Goal: Check status: Check status

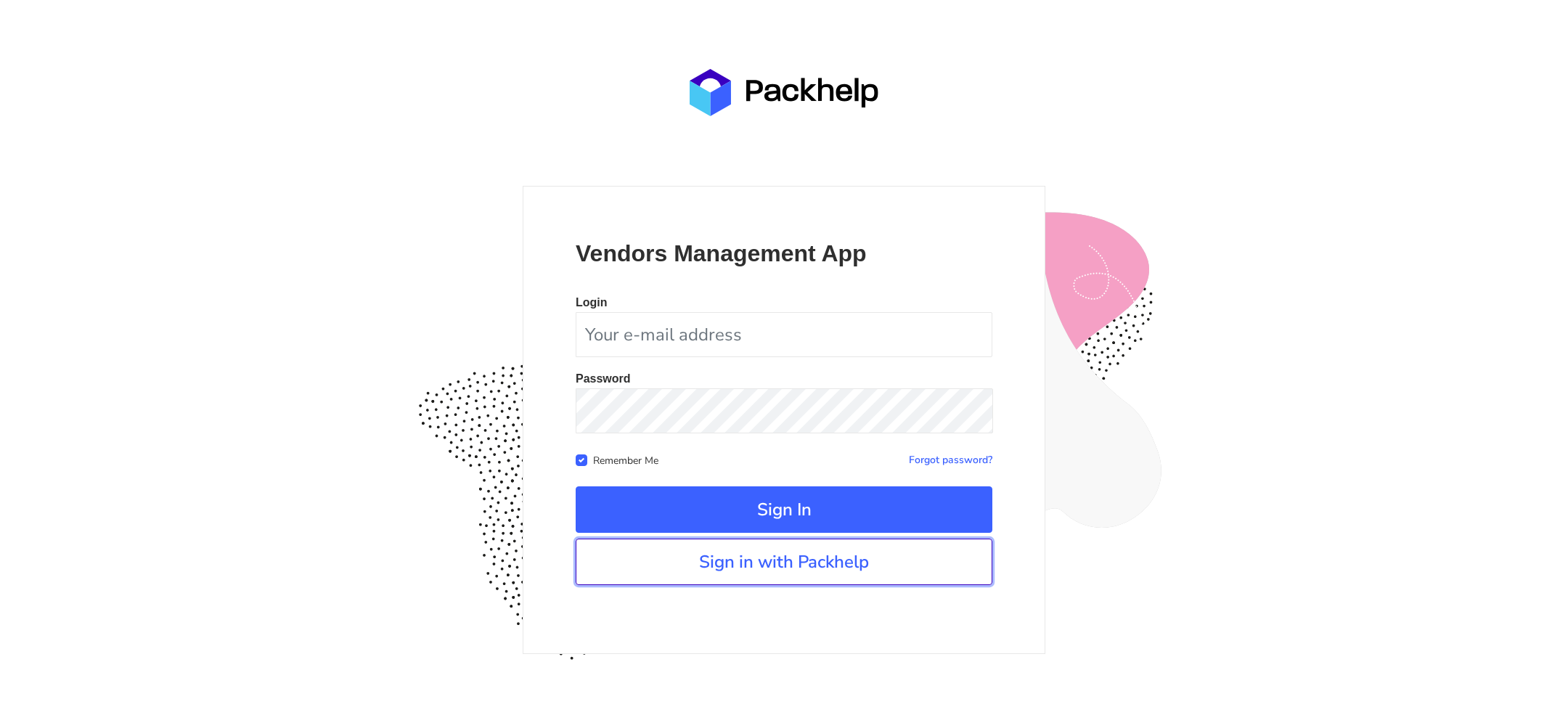
click at [723, 576] on link "Sign in with Packhelp" at bounding box center [784, 561] width 416 height 46
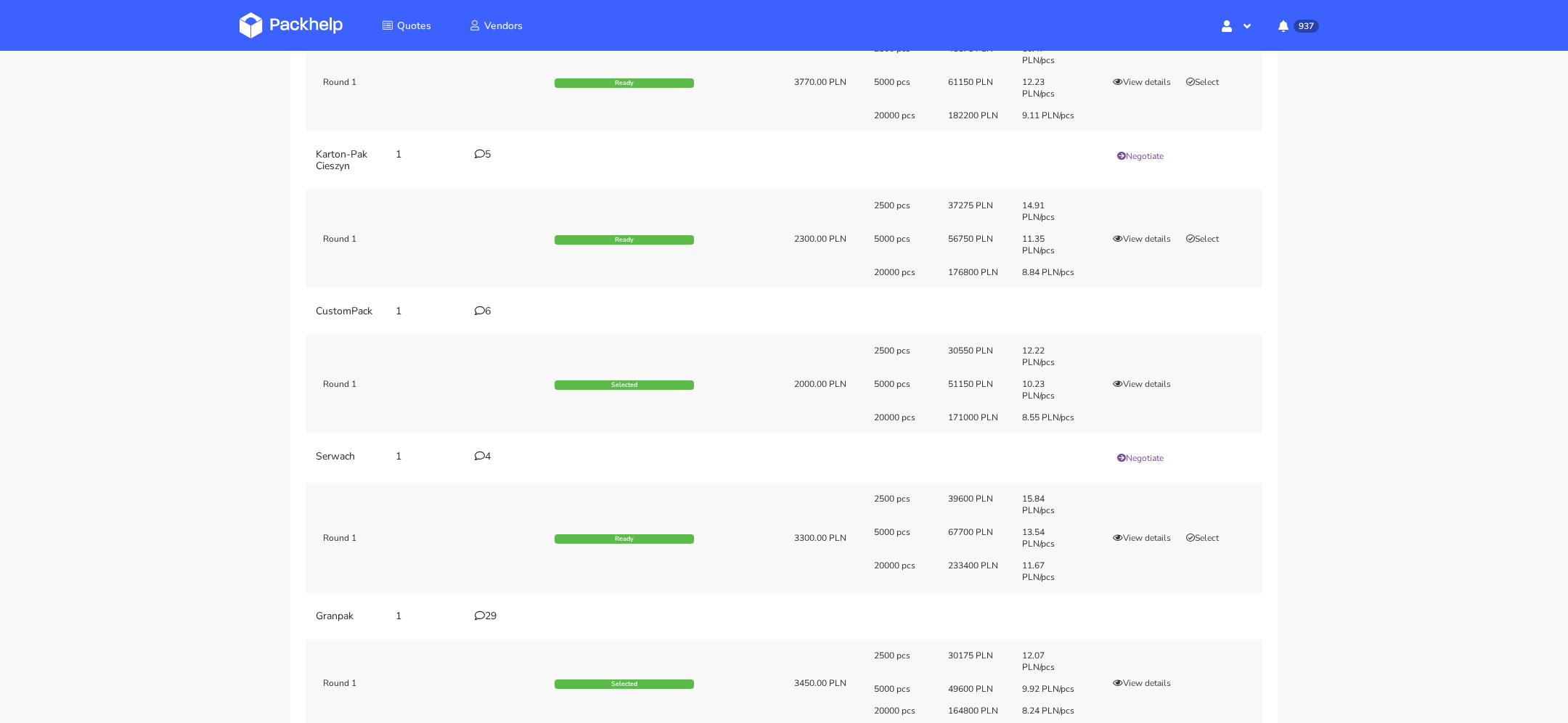
scroll to position [236, 0]
click at [1136, 380] on button "View details" at bounding box center [1142, 386] width 71 height 15
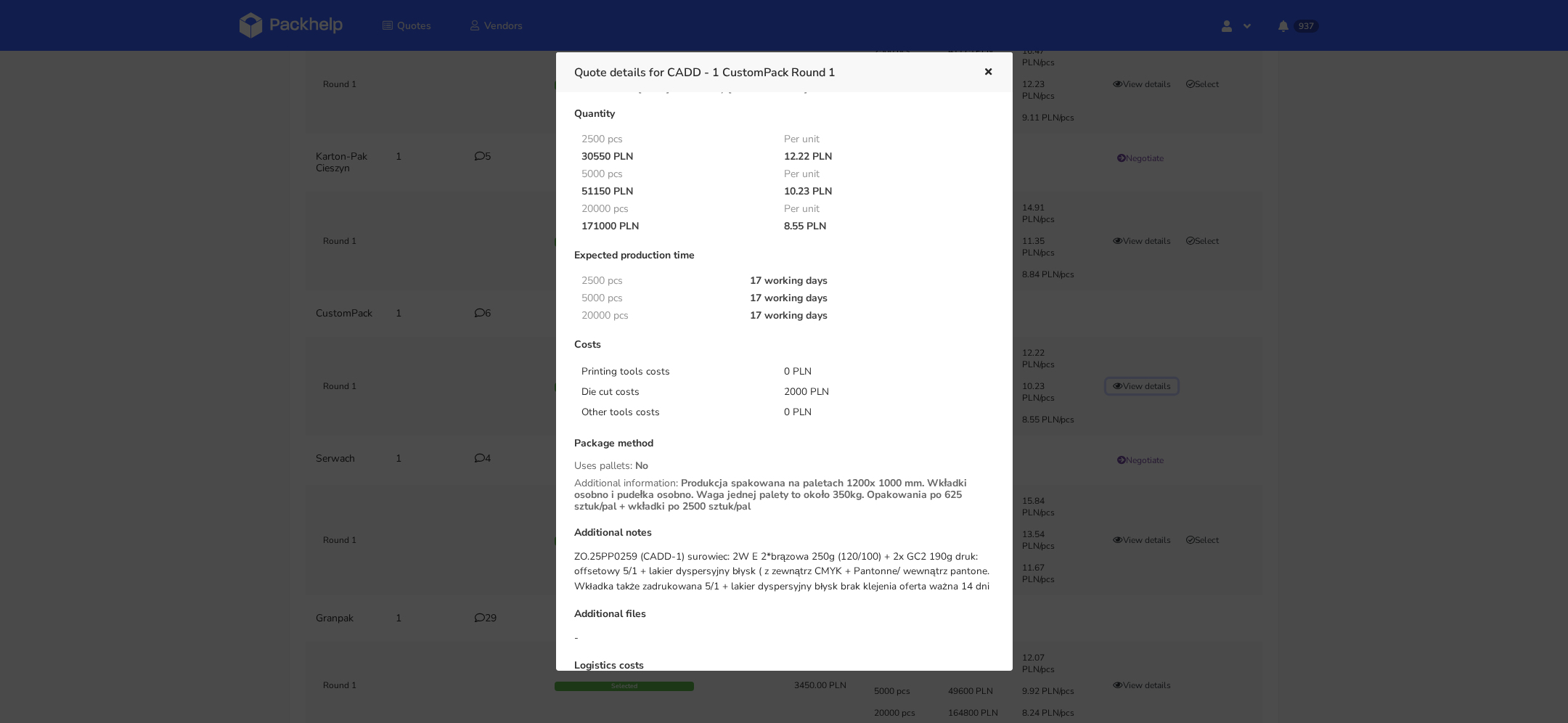
scroll to position [35, 0]
click at [983, 74] on icon "button" at bounding box center [988, 72] width 13 height 10
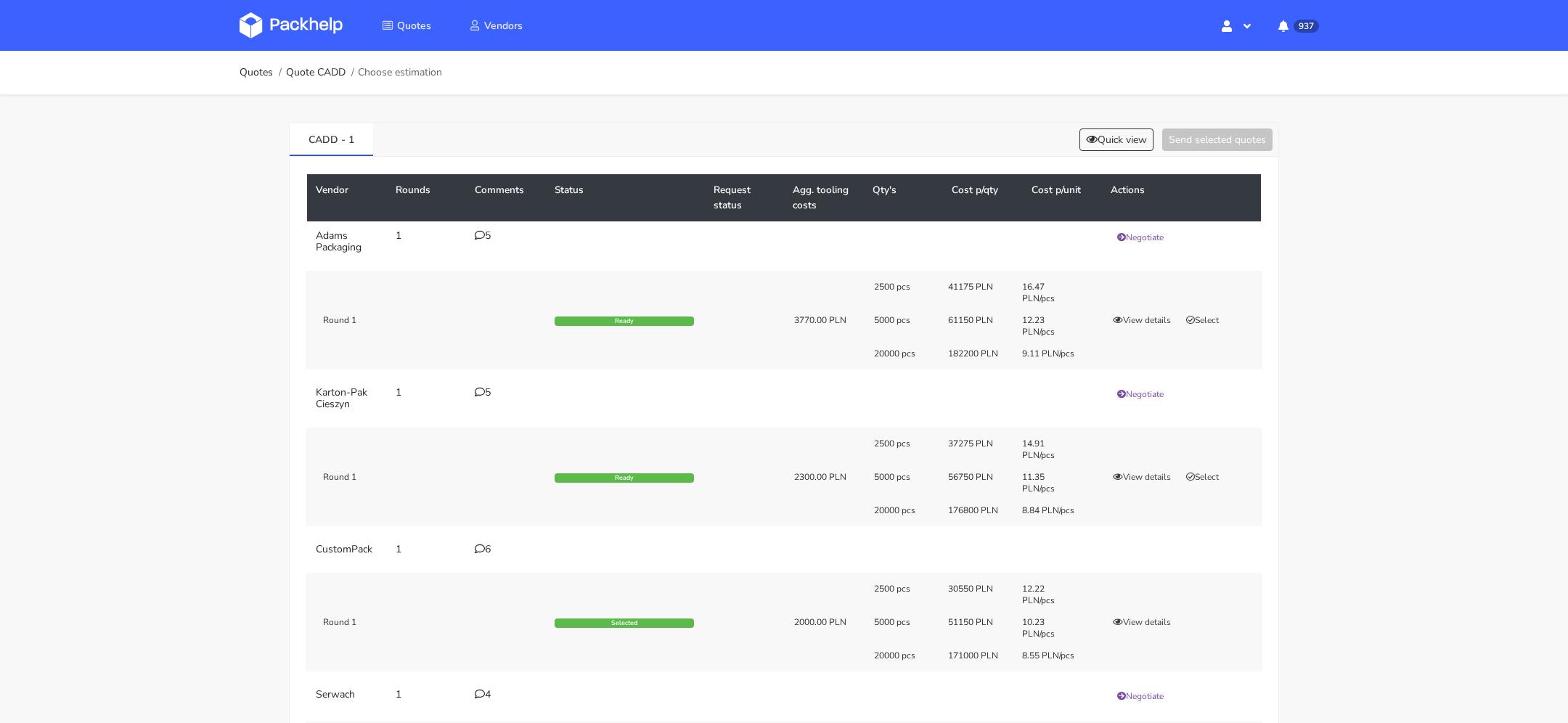
scroll to position [236, 0]
